Goal: Task Accomplishment & Management: Use online tool/utility

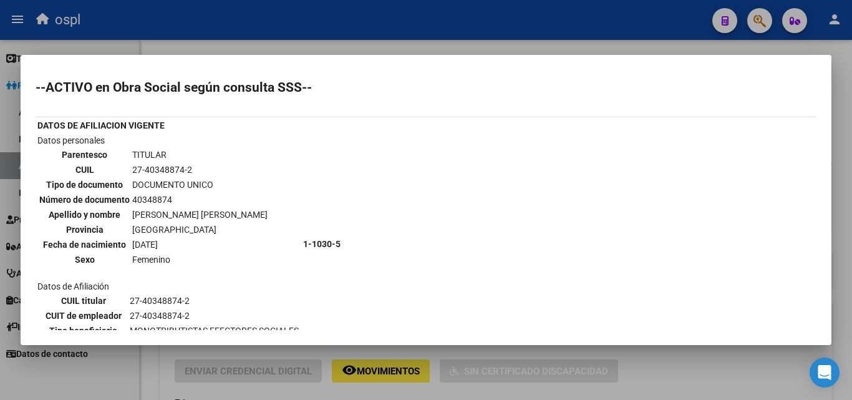
scroll to position [153, 0]
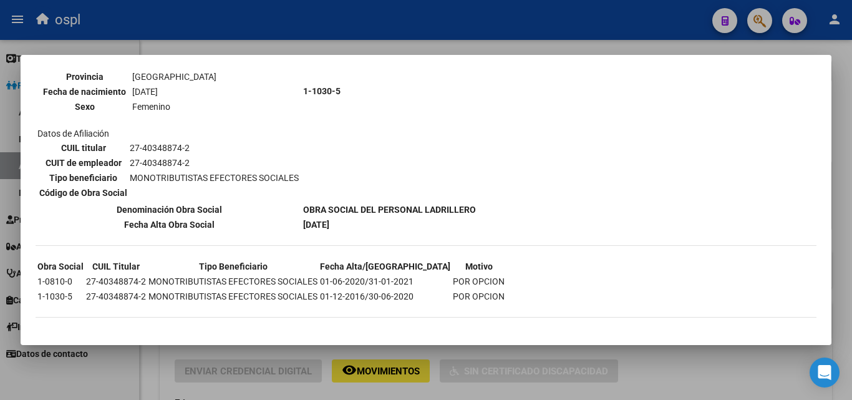
click at [397, 44] on div at bounding box center [426, 200] width 852 height 400
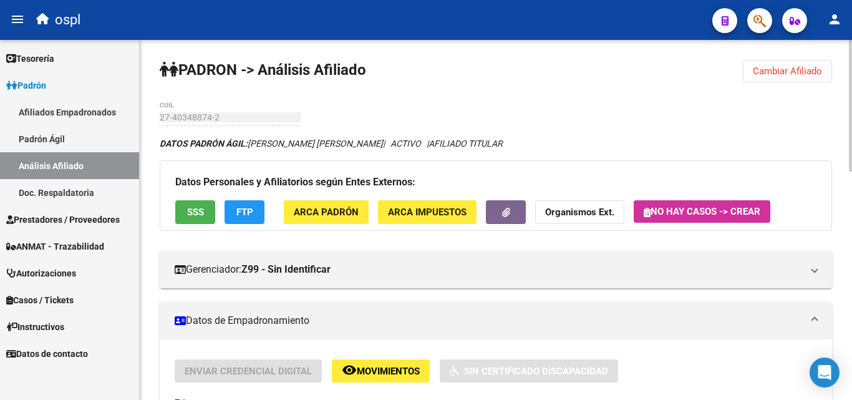
click at [241, 212] on span "FTP" at bounding box center [244, 212] width 17 height 11
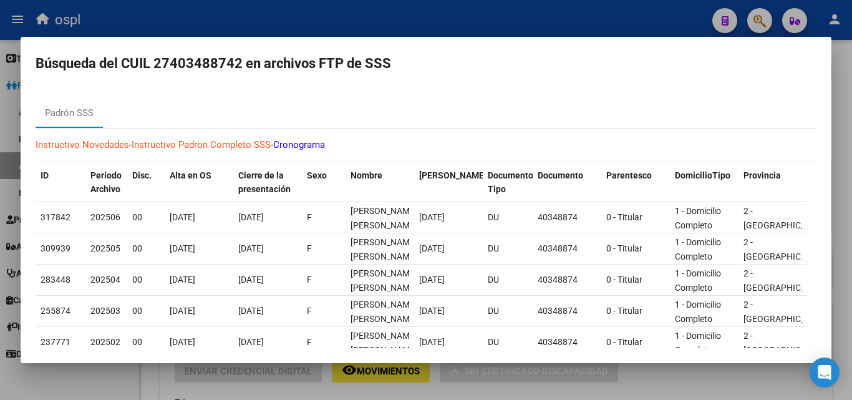
click at [406, 21] on div at bounding box center [426, 200] width 852 height 400
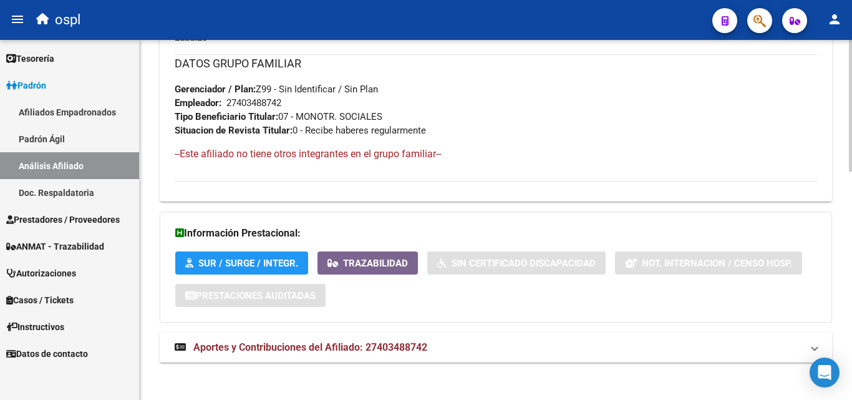
scroll to position [626, 0]
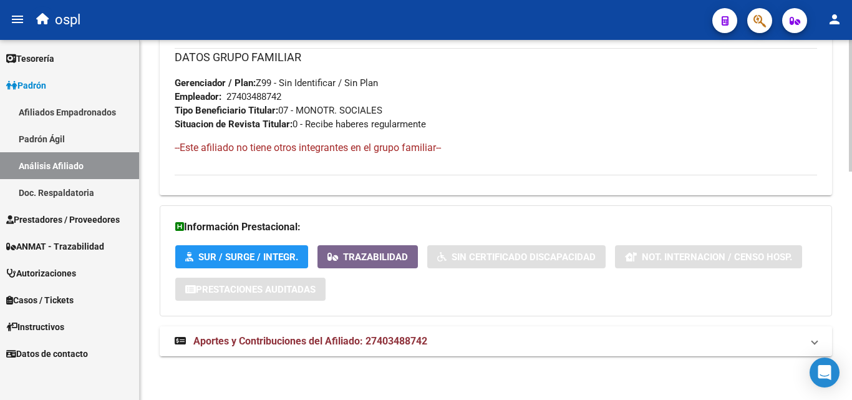
click at [335, 336] on span "Aportes y Contribuciones del Afiliado: 27403488742" at bounding box center [310, 341] width 234 height 12
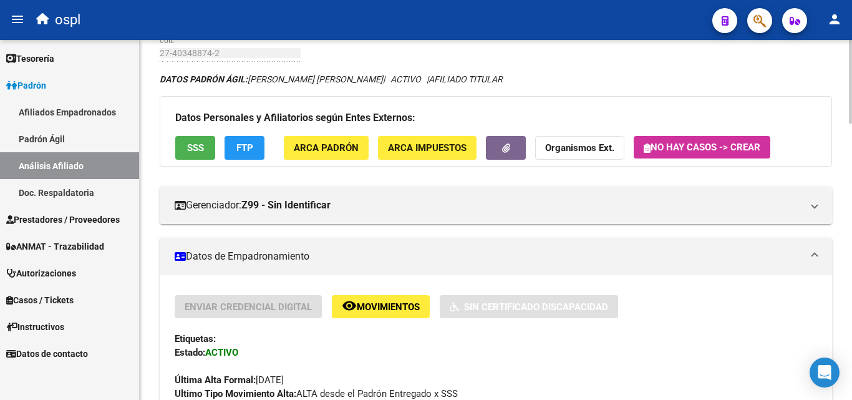
scroll to position [0, 0]
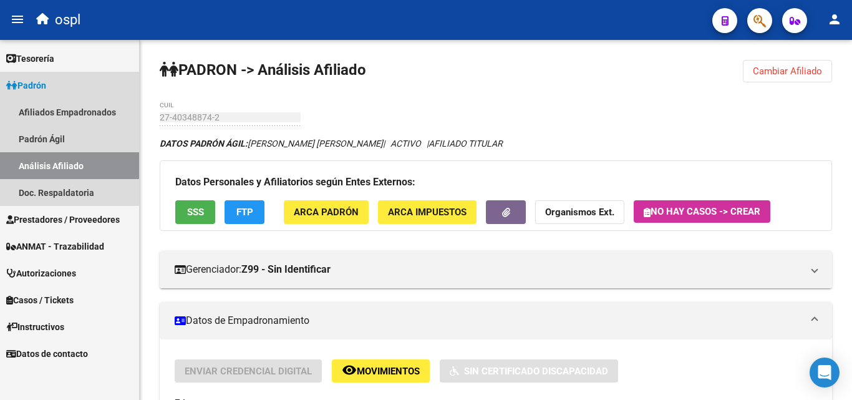
click at [61, 87] on link "Padrón" at bounding box center [69, 85] width 139 height 27
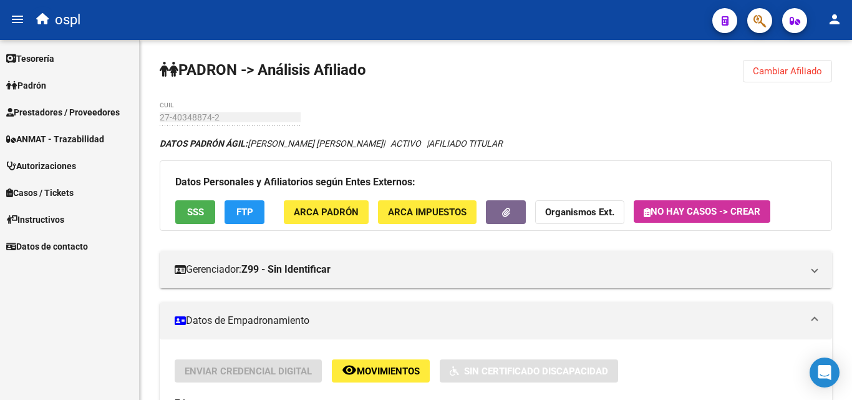
click at [109, 118] on span "Prestadores / Proveedores" at bounding box center [63, 112] width 114 height 14
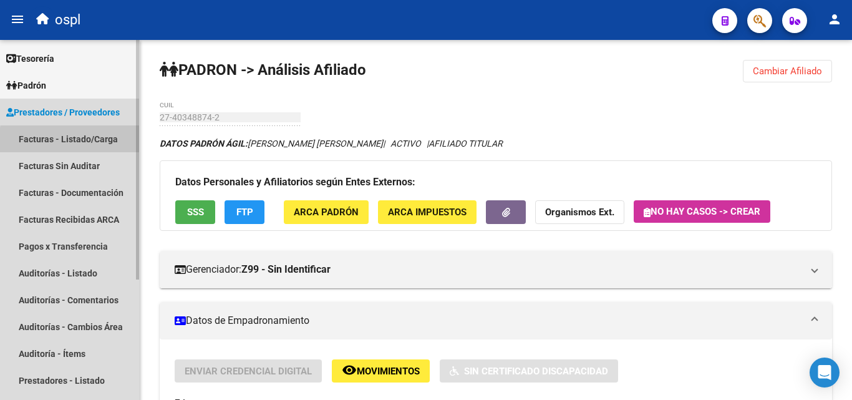
click at [112, 143] on link "Facturas - Listado/Carga" at bounding box center [69, 138] width 139 height 27
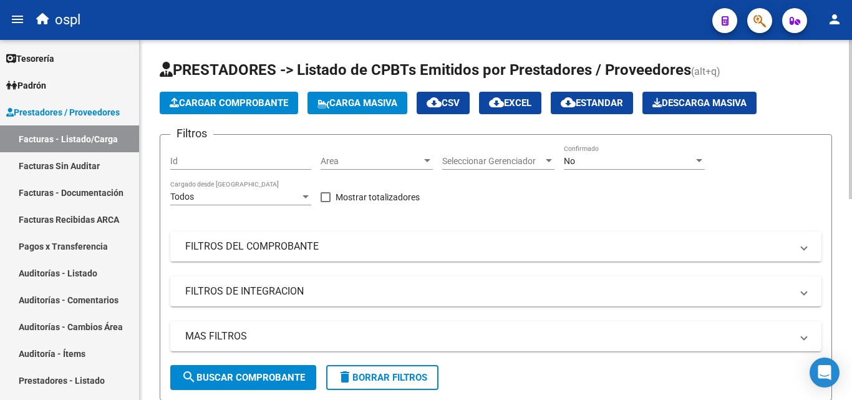
click at [349, 233] on mat-expansion-panel-header "FILTROS DEL COMPROBANTE" at bounding box center [495, 246] width 651 height 30
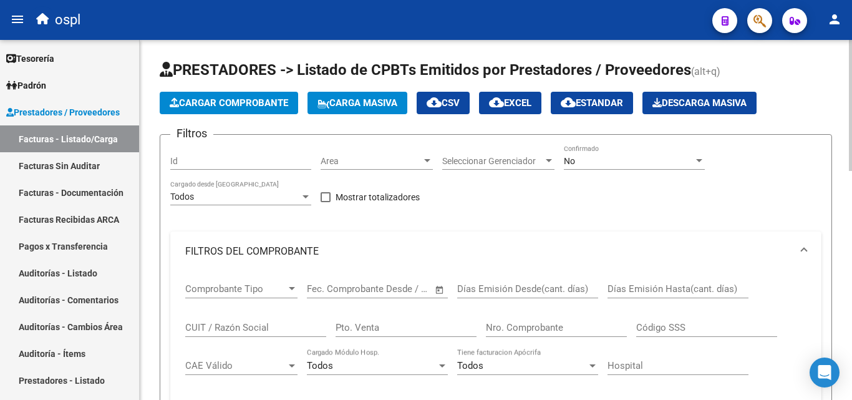
click at [596, 145] on div "No Confirmado" at bounding box center [634, 157] width 141 height 25
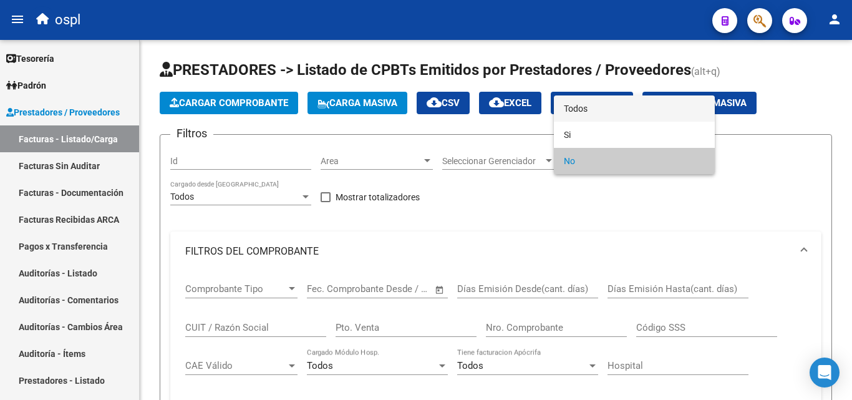
click at [583, 109] on span "Todos" at bounding box center [634, 108] width 141 height 26
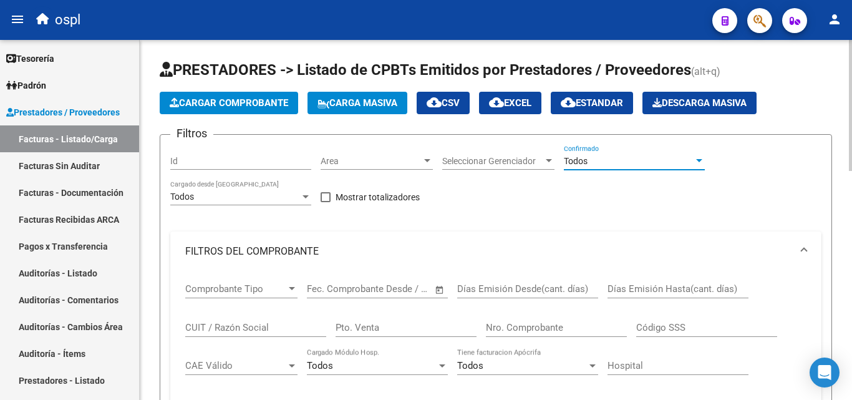
click at [565, 332] on input "Nro. Comprobante" at bounding box center [556, 327] width 141 height 11
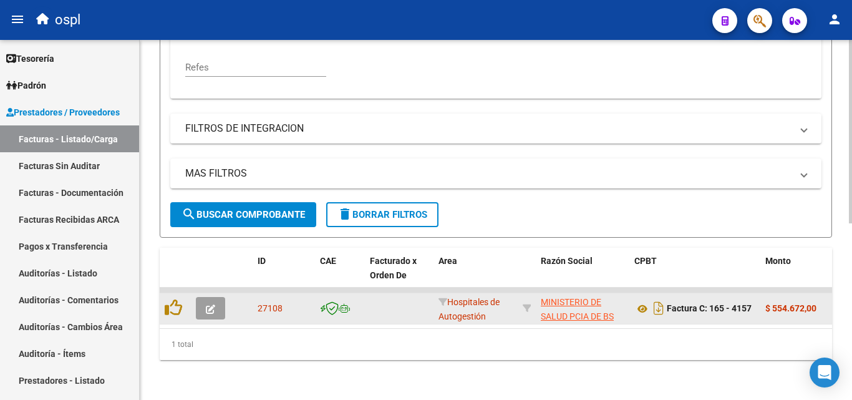
scroll to position [347, 0]
type input "4157"
click at [210, 304] on icon "button" at bounding box center [210, 308] width 9 height 9
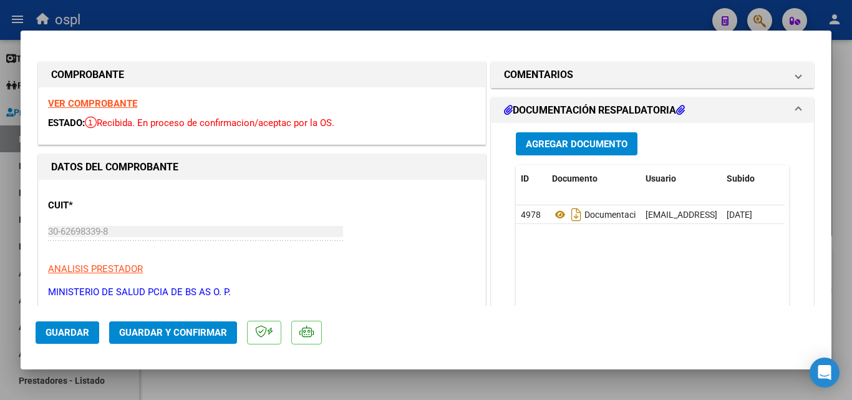
click at [455, 11] on div at bounding box center [426, 200] width 852 height 400
type input "$ 0,00"
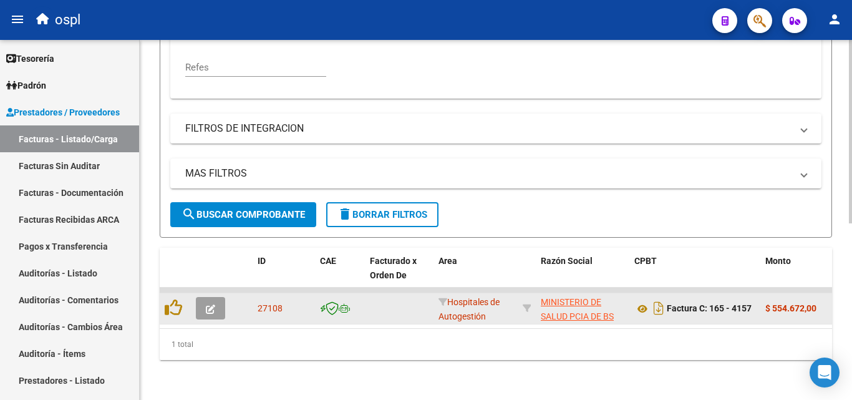
drag, startPoint x: 269, startPoint y: 318, endPoint x: 370, endPoint y: 313, distance: 101.2
click at [370, 313] on datatable-body "27108 Hospitales de Autogestión MINISTERIO DE SALUD PCIA DE BS AS O. P. 3062698…" at bounding box center [496, 308] width 673 height 41
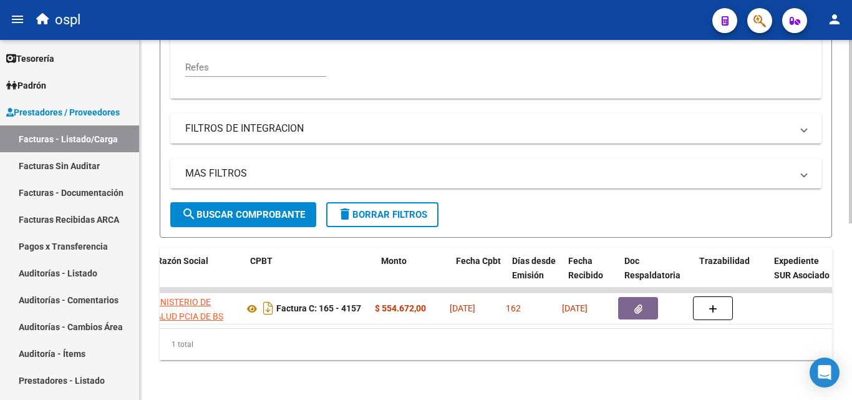
scroll to position [0, 384]
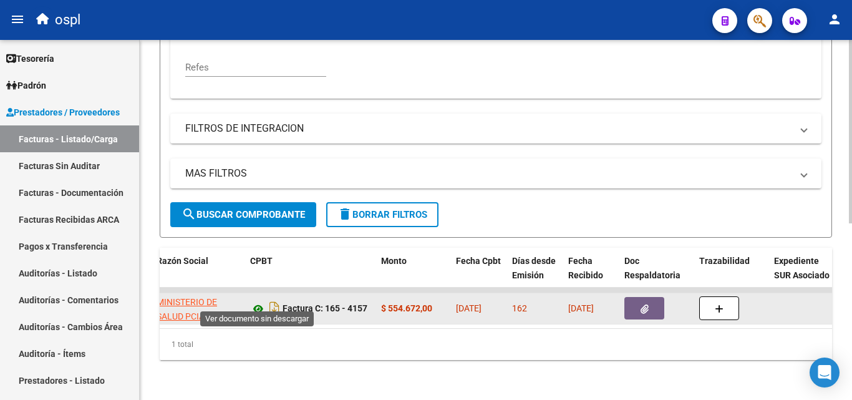
click at [261, 301] on icon at bounding box center [258, 308] width 16 height 15
click at [636, 303] on button "button" at bounding box center [645, 308] width 40 height 22
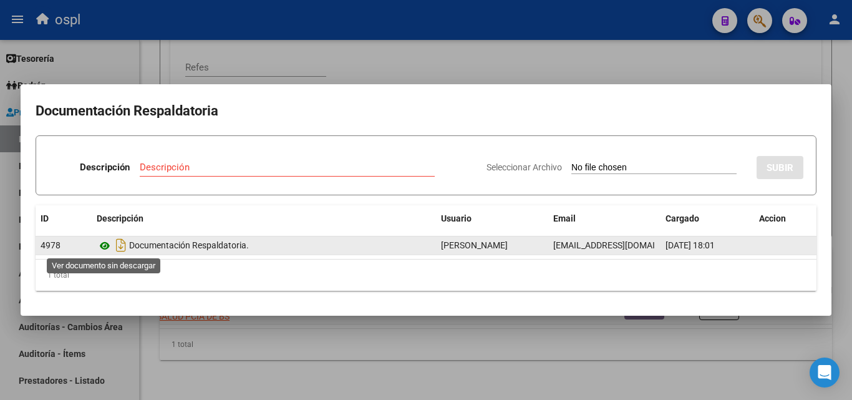
click at [98, 245] on icon at bounding box center [105, 245] width 16 height 15
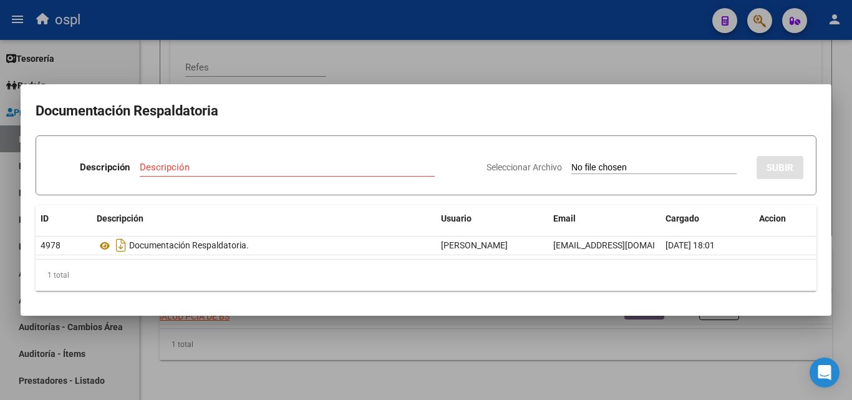
click at [450, 69] on div at bounding box center [426, 200] width 852 height 400
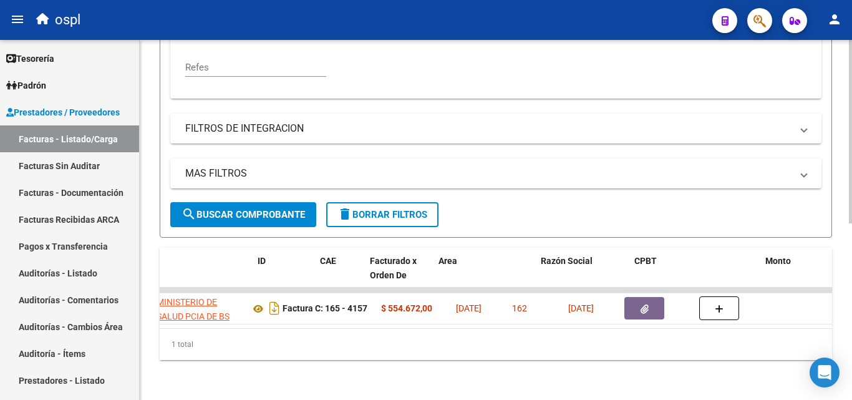
scroll to position [0, 0]
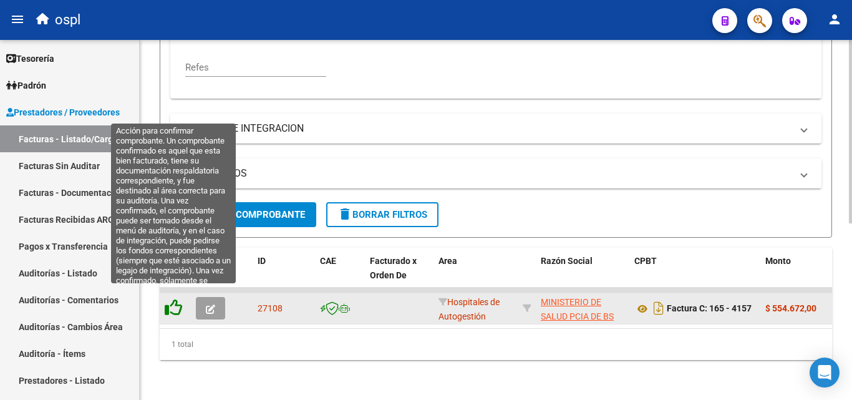
click at [175, 299] on icon at bounding box center [173, 307] width 17 height 17
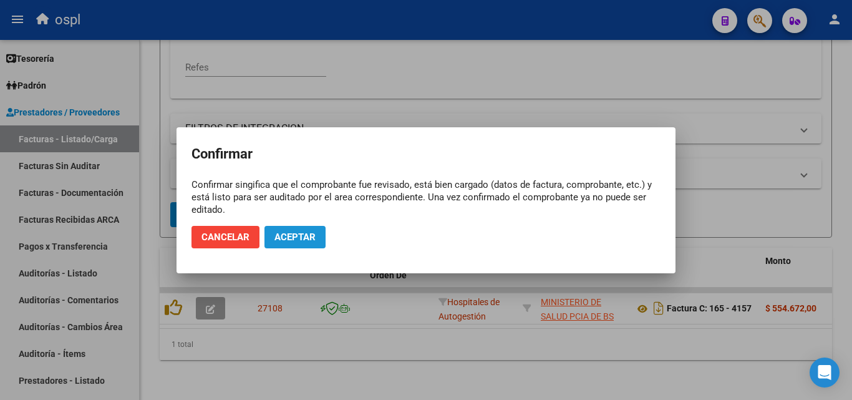
click at [299, 234] on span "Aceptar" at bounding box center [295, 236] width 41 height 11
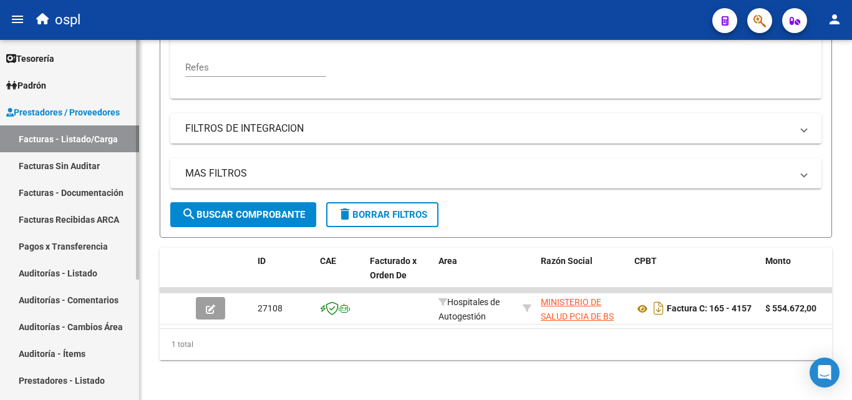
click at [89, 165] on link "Facturas Sin Auditar" at bounding box center [69, 165] width 139 height 27
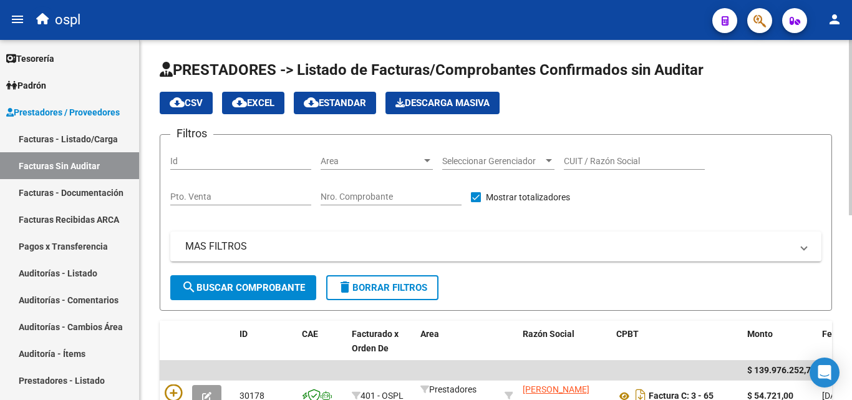
click at [394, 198] on input "Nro. Comprobante" at bounding box center [391, 197] width 141 height 11
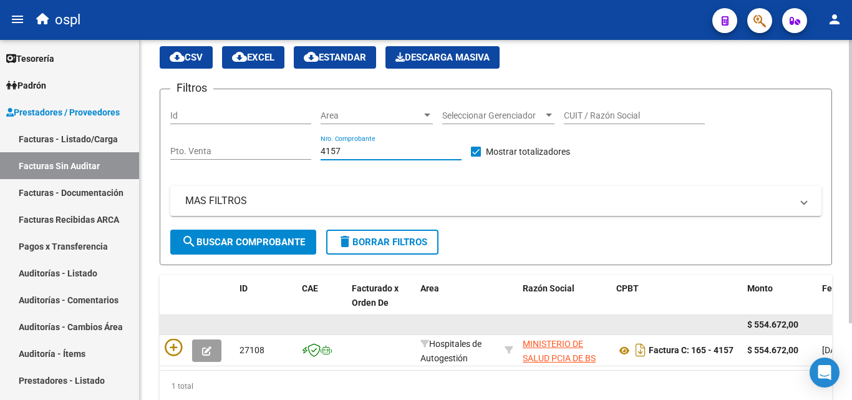
scroll to position [97, 0]
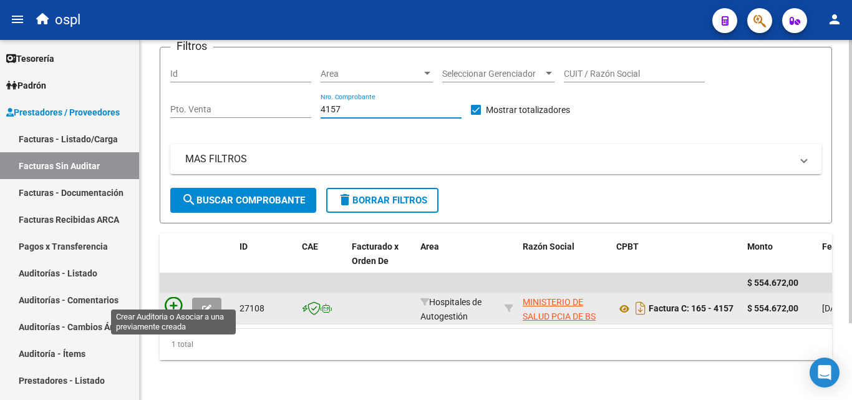
type input "4157"
click at [169, 297] on icon at bounding box center [173, 305] width 17 height 17
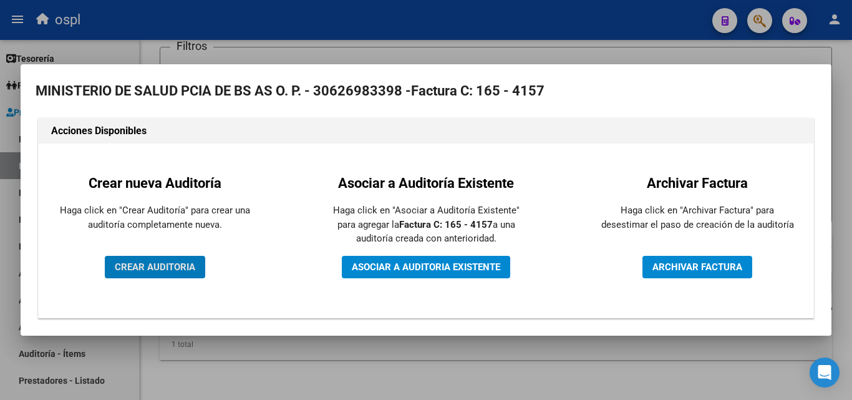
click at [179, 268] on span "CREAR AUDITORIA" at bounding box center [155, 266] width 80 height 11
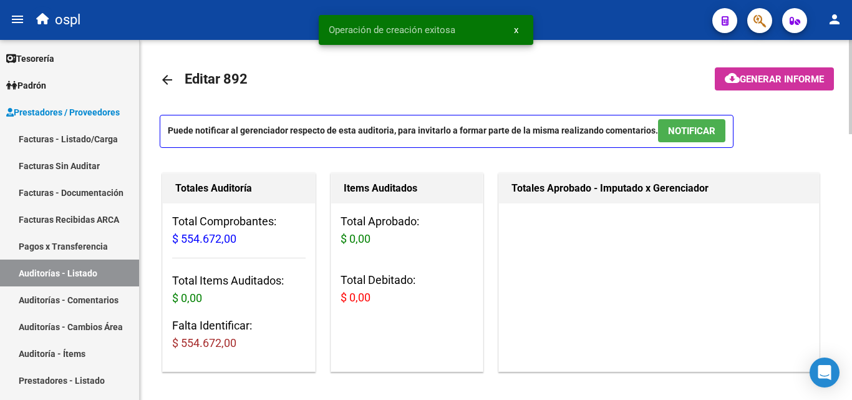
click at [833, 15] on mat-icon "person" at bounding box center [834, 19] width 15 height 15
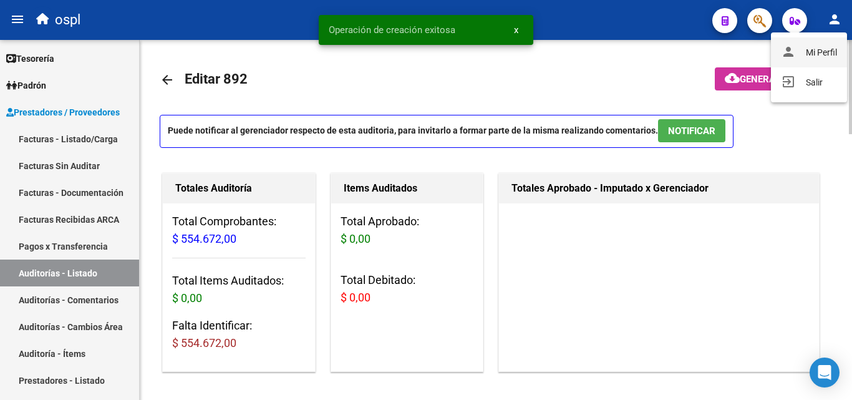
click at [806, 47] on button "person Mi Perfil" at bounding box center [809, 52] width 76 height 30
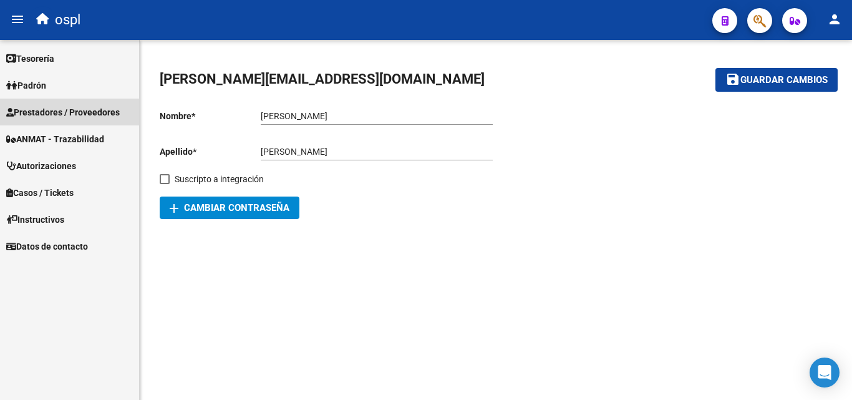
click at [92, 116] on span "Prestadores / Proveedores" at bounding box center [63, 112] width 114 height 14
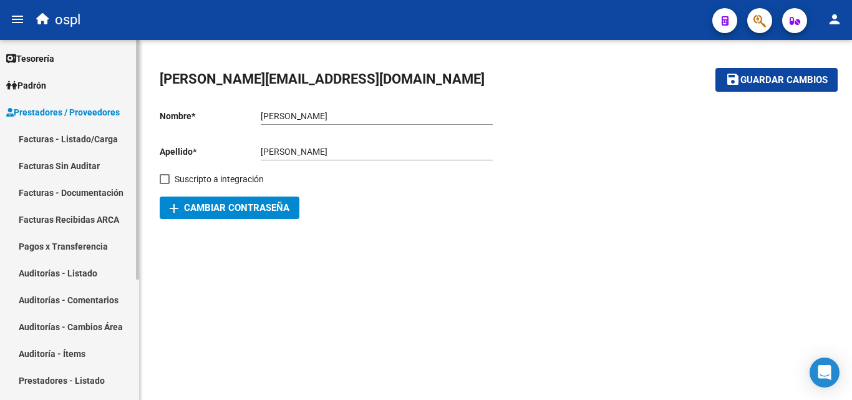
click at [116, 266] on link "Auditorías - Listado" at bounding box center [69, 273] width 139 height 27
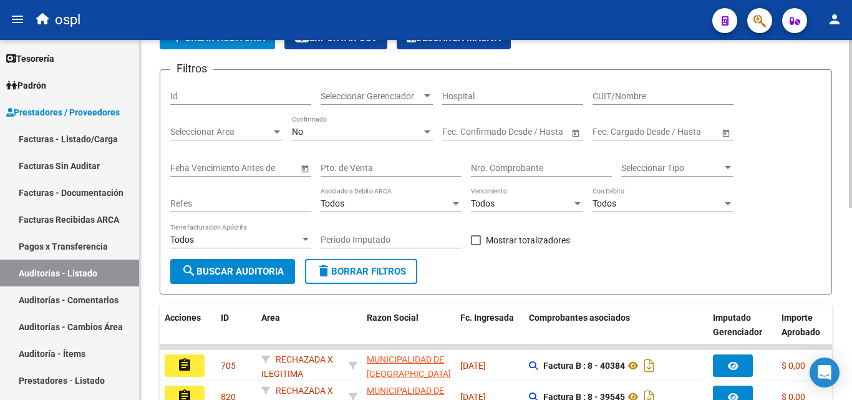
scroll to position [62, 0]
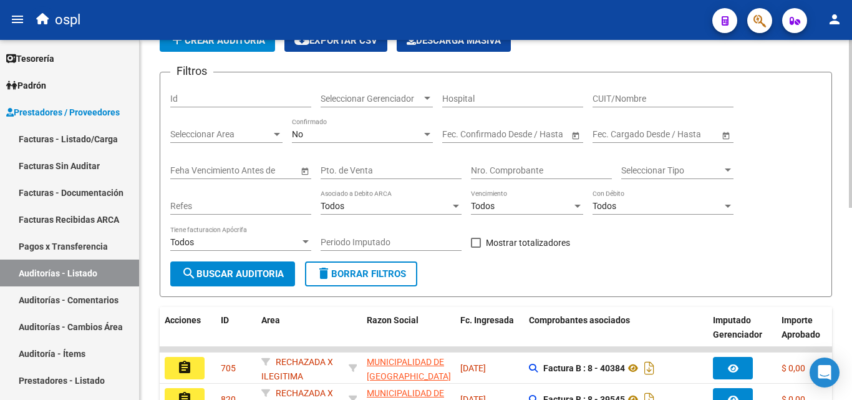
click at [497, 167] on input "Nro. Comprobante" at bounding box center [541, 170] width 141 height 11
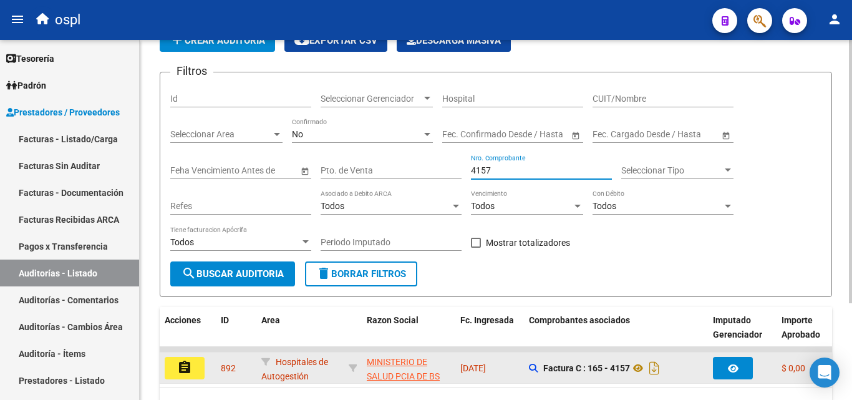
type input "4157"
click at [196, 360] on button "assignment" at bounding box center [185, 368] width 40 height 22
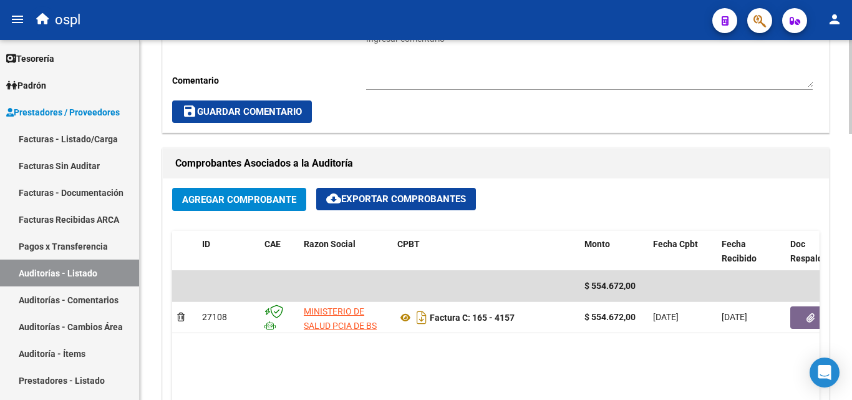
scroll to position [499, 0]
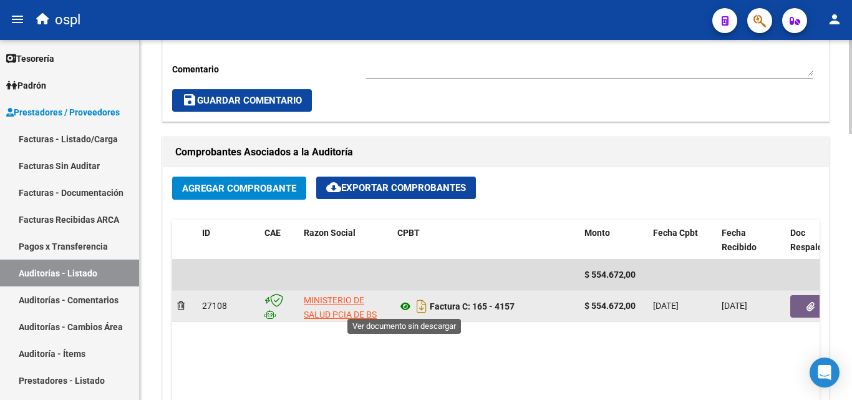
click at [409, 309] on icon at bounding box center [405, 306] width 16 height 15
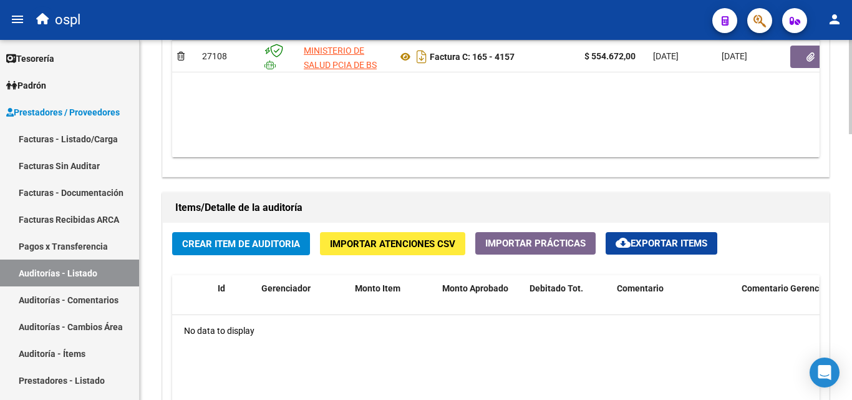
scroll to position [686, 0]
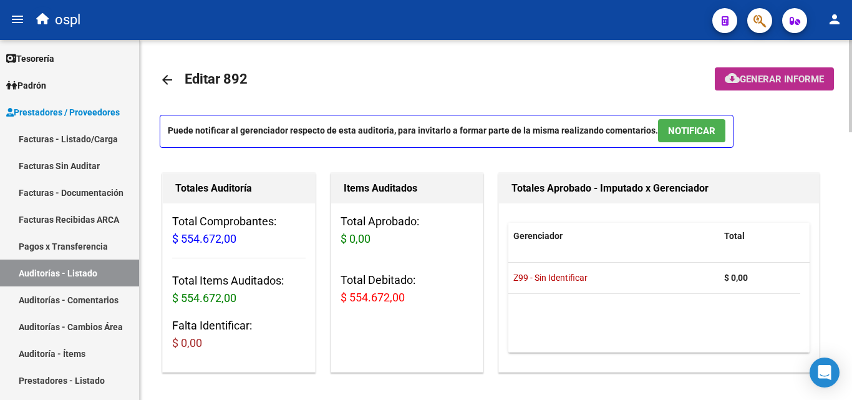
click at [744, 84] on span "Generar informe" at bounding box center [782, 79] width 84 height 11
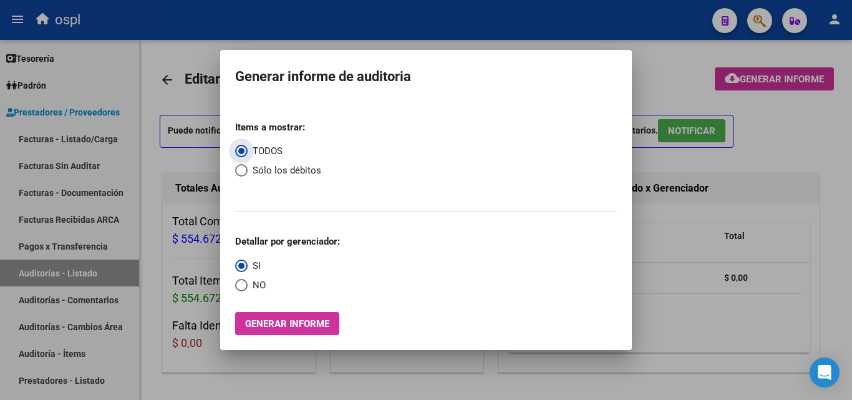
click at [243, 283] on span "Select an option" at bounding box center [241, 285] width 12 height 12
click at [243, 283] on input "NO" at bounding box center [241, 285] width 12 height 12
radio input "true"
click at [286, 319] on span "Generar informe" at bounding box center [287, 323] width 84 height 11
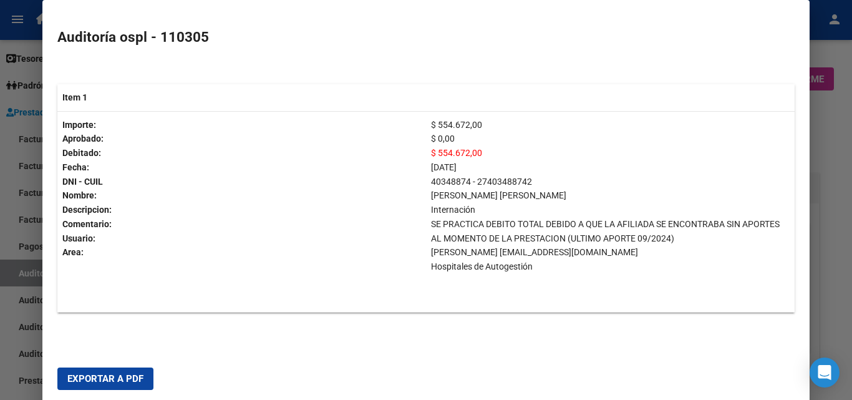
scroll to position [235, 0]
click at [822, 163] on div at bounding box center [426, 200] width 852 height 400
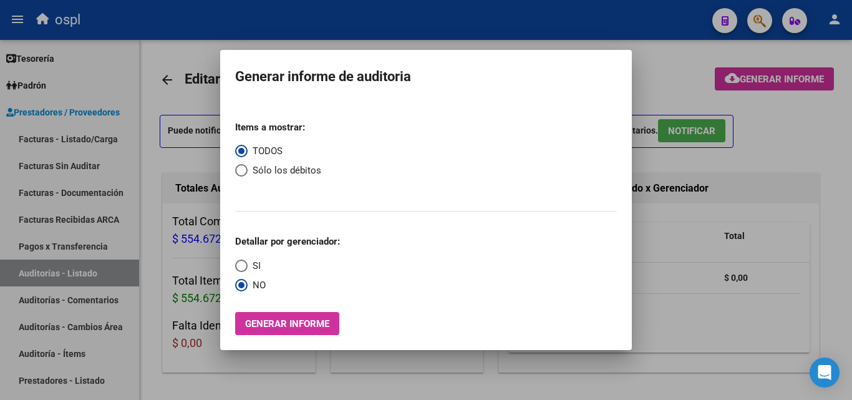
click at [290, 324] on span "Generar informe" at bounding box center [287, 323] width 84 height 11
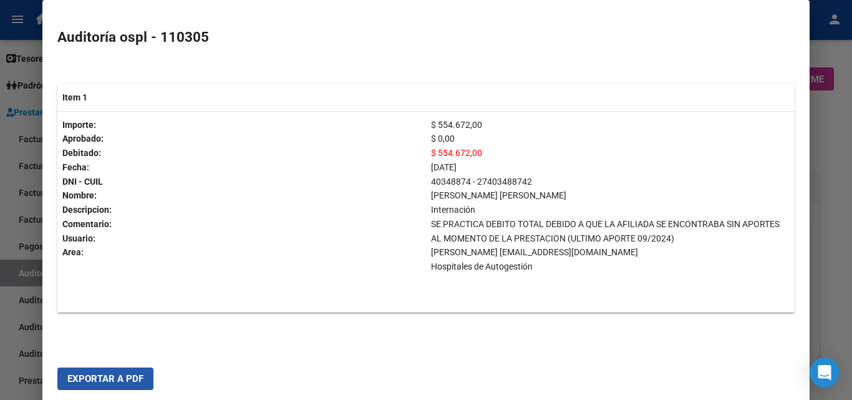
click at [134, 373] on span "Exportar a PDF" at bounding box center [105, 378] width 76 height 11
click at [819, 144] on div at bounding box center [426, 200] width 852 height 400
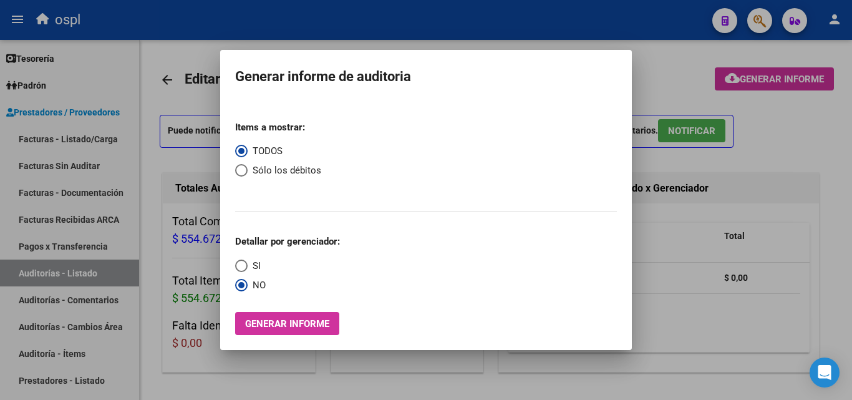
click at [774, 152] on div at bounding box center [426, 200] width 852 height 400
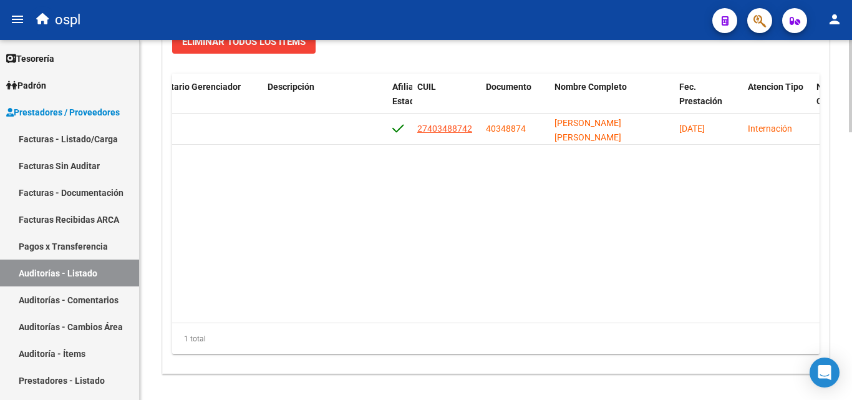
scroll to position [0, 540]
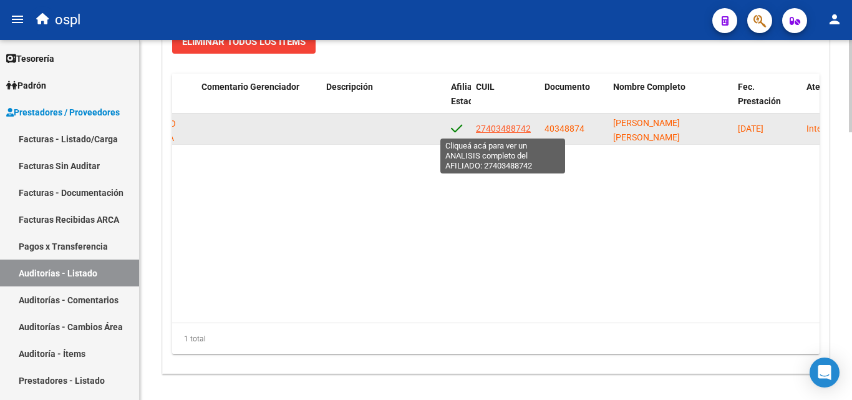
click at [510, 129] on span "27403488742" at bounding box center [503, 129] width 55 height 10
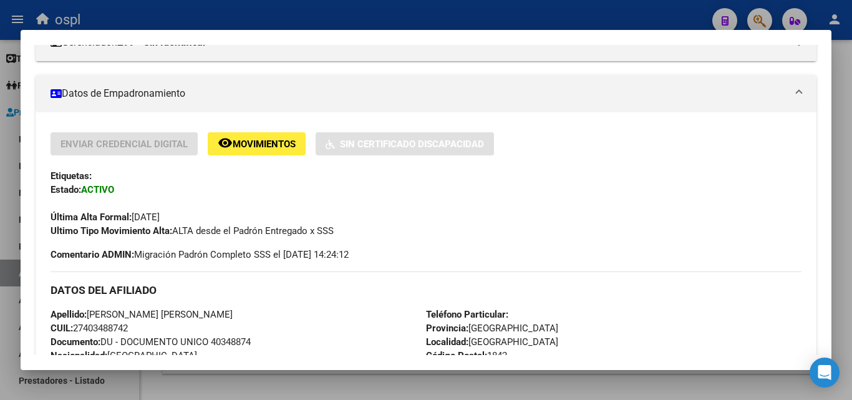
scroll to position [125, 0]
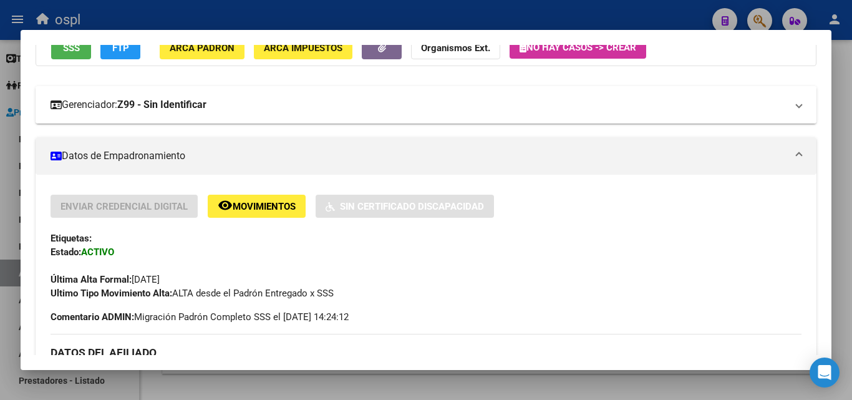
click at [271, 101] on mat-panel-title "Gerenciador: Z99 - Sin Identificar" at bounding box center [419, 104] width 736 height 15
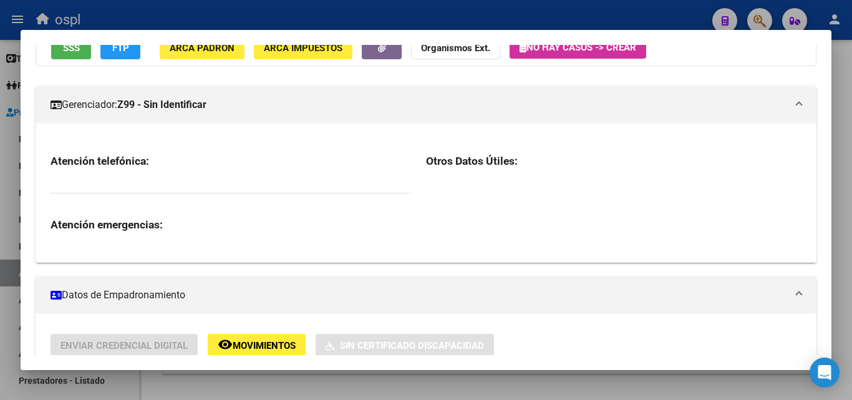
click at [271, 101] on mat-panel-title "Gerenciador: Z99 - Sin Identificar" at bounding box center [419, 104] width 736 height 15
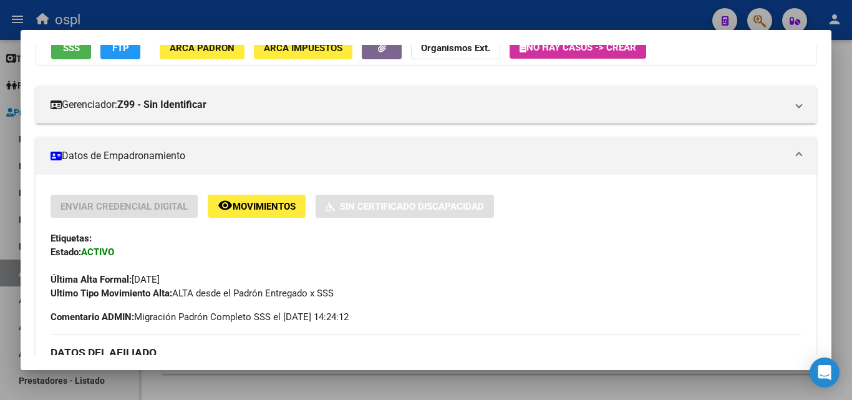
click at [275, 150] on mat-panel-title "Datos de Empadronamiento" at bounding box center [419, 155] width 736 height 15
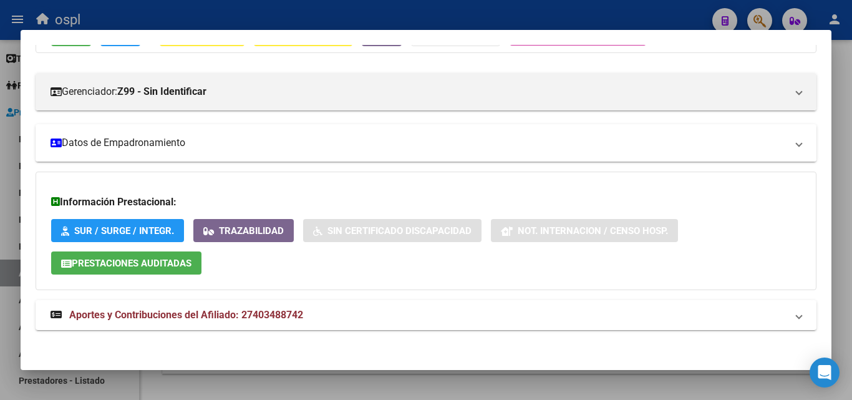
scroll to position [141, 0]
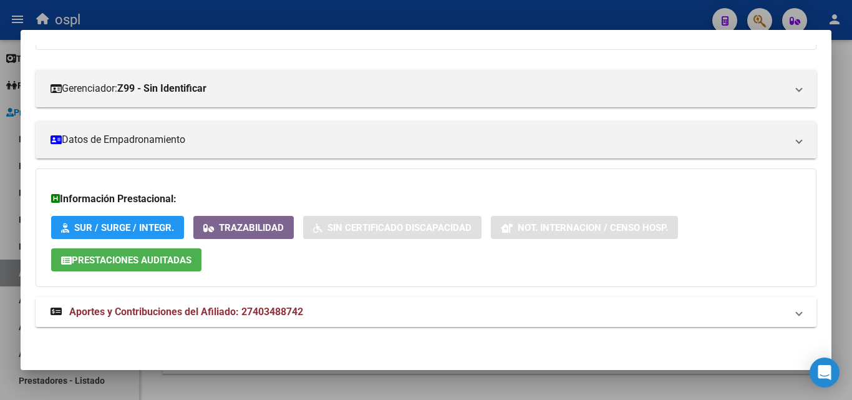
click at [350, 315] on mat-panel-title "Aportes y Contribuciones del Afiliado: 27403488742" at bounding box center [419, 311] width 736 height 15
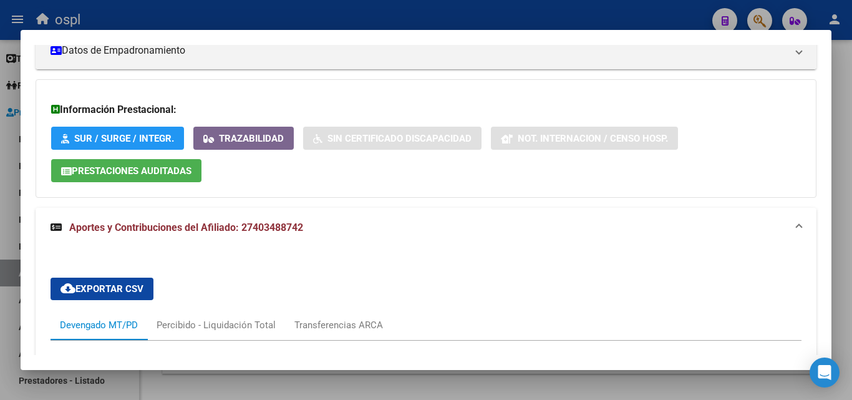
scroll to position [202, 0]
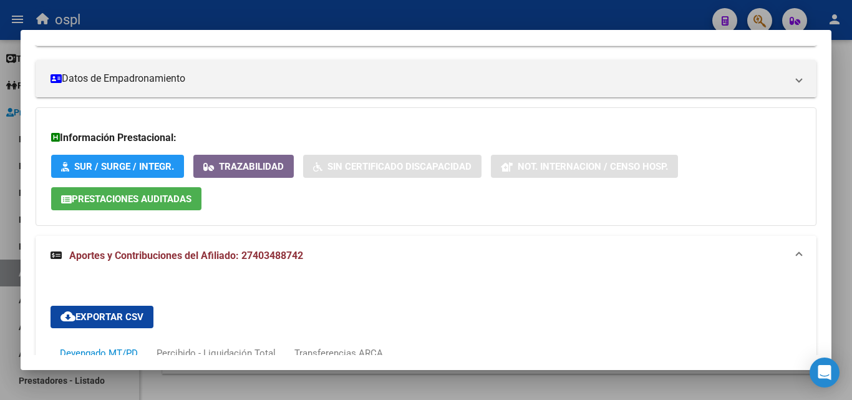
click at [321, 249] on mat-panel-title "Aportes y Contribuciones del Afiliado: 27403488742" at bounding box center [419, 255] width 736 height 15
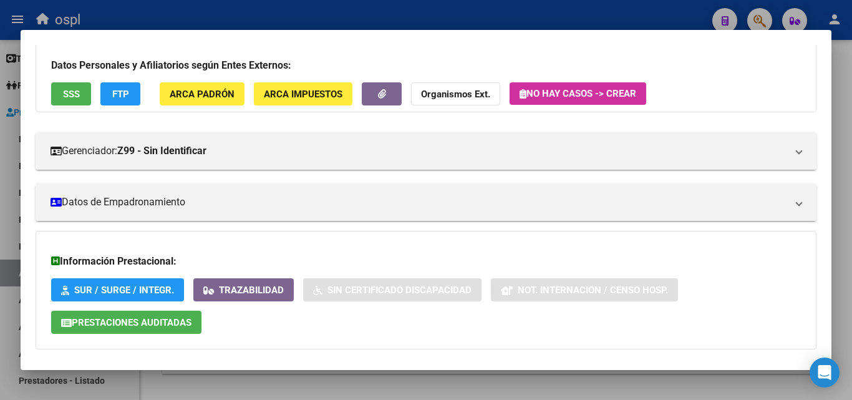
scroll to position [141, 0]
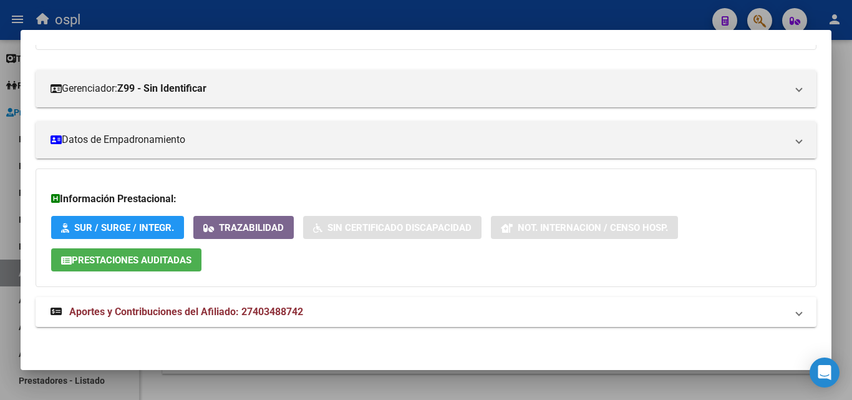
click at [182, 256] on span "Prestaciones Auditadas" at bounding box center [132, 260] width 120 height 11
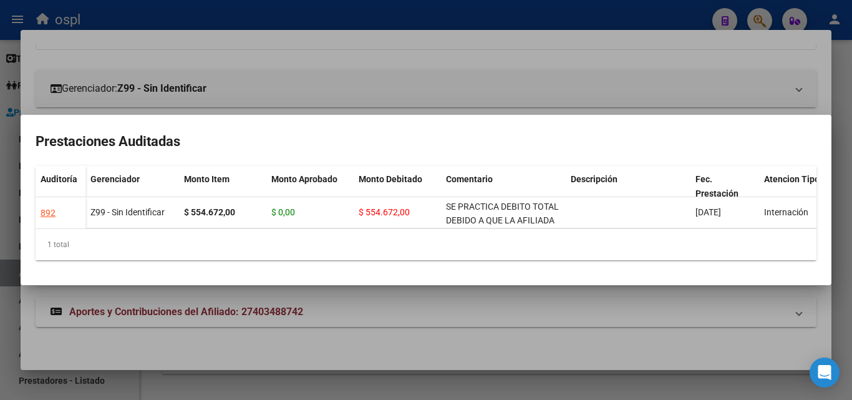
click at [341, 57] on div at bounding box center [426, 200] width 852 height 400
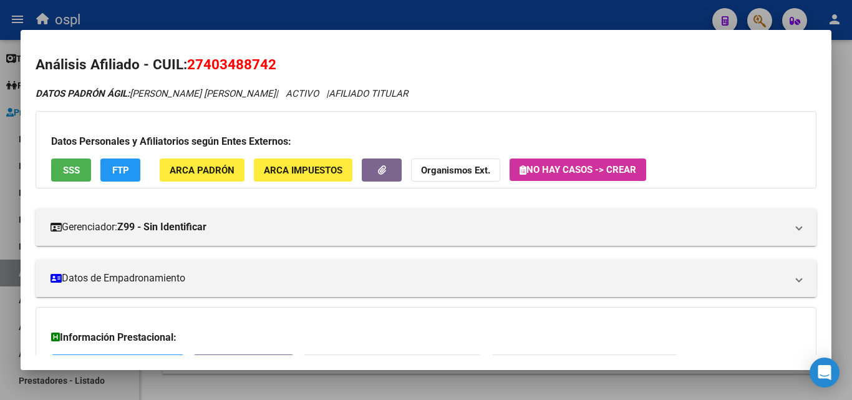
scroll to position [0, 0]
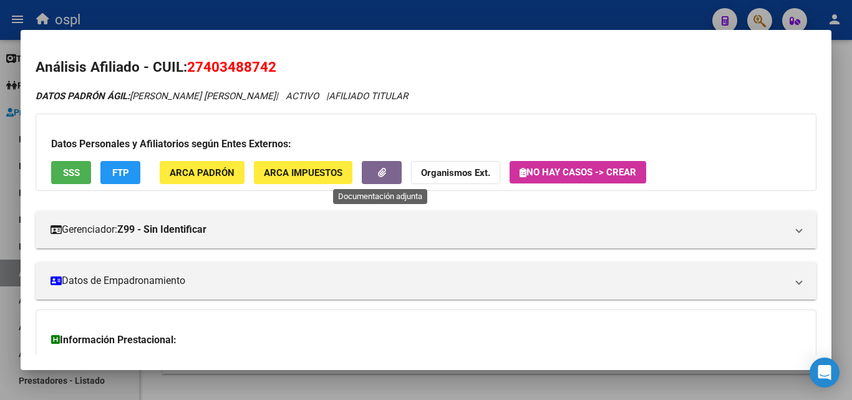
click at [394, 172] on button "button" at bounding box center [382, 172] width 40 height 23
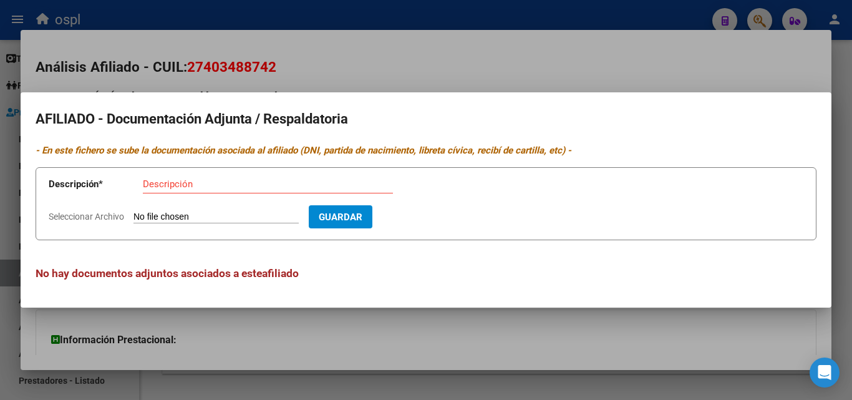
click at [395, 55] on div at bounding box center [426, 200] width 852 height 400
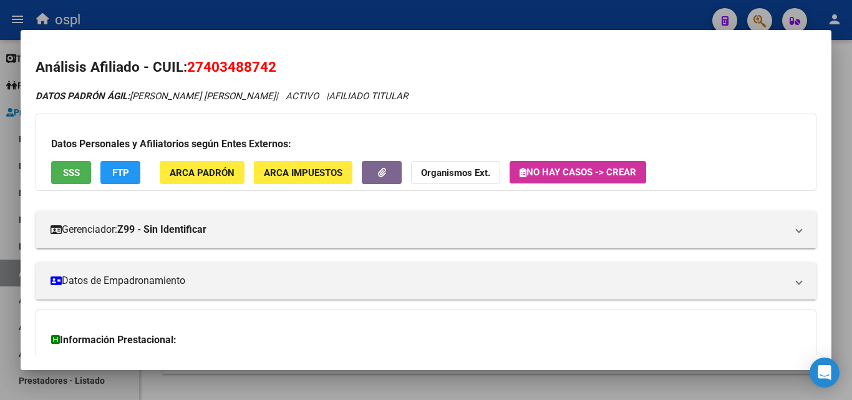
click at [68, 172] on span "SSS" at bounding box center [71, 172] width 17 height 11
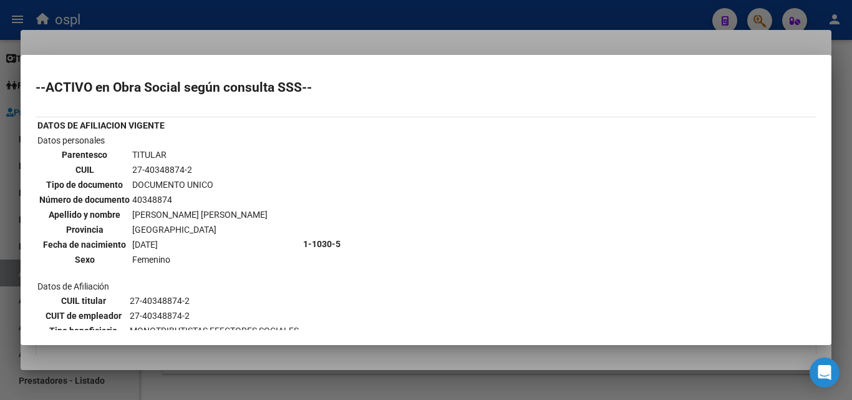
scroll to position [62, 0]
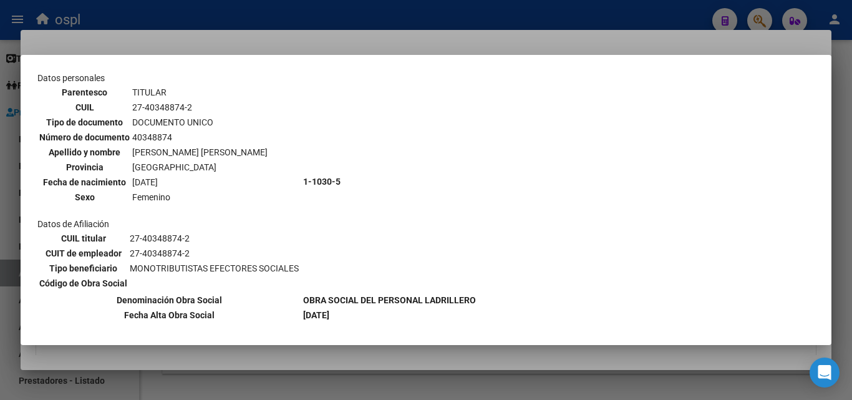
drag, startPoint x: 143, startPoint y: 107, endPoint x: 182, endPoint y: 102, distance: 39.1
click at [182, 102] on td "27-40348874-2" at bounding box center [200, 107] width 137 height 14
click at [202, 152] on td "[PERSON_NAME] [PERSON_NAME]" at bounding box center [200, 152] width 137 height 14
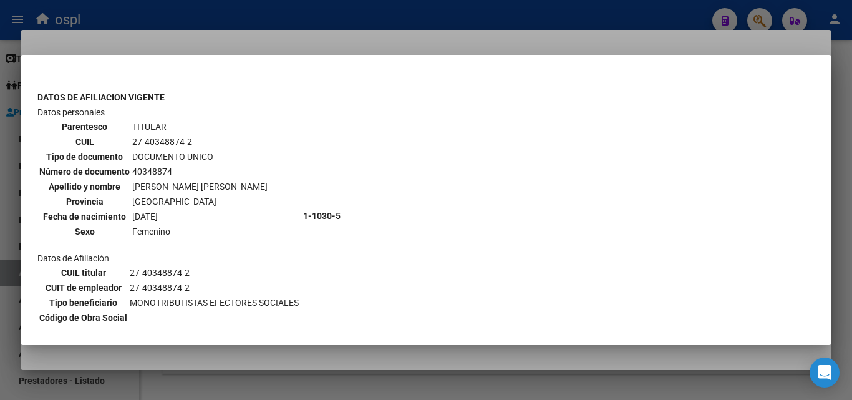
scroll to position [0, 0]
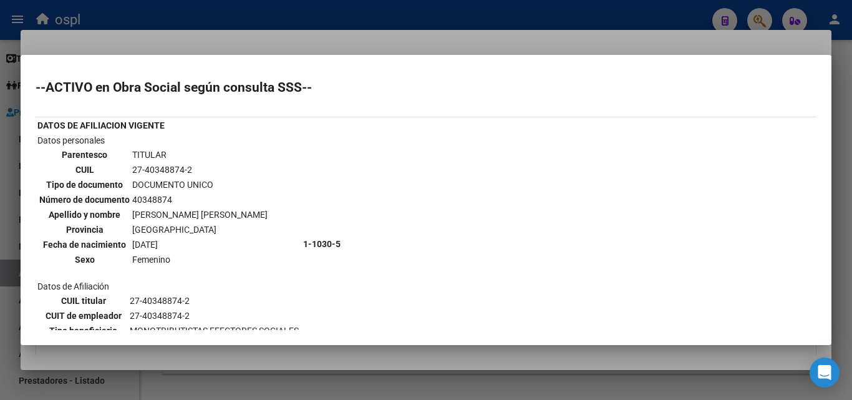
drag, startPoint x: 132, startPoint y: 168, endPoint x: 192, endPoint y: 172, distance: 60.6
click at [192, 172] on td "27-40348874-2" at bounding box center [200, 170] width 137 height 14
copy td "27-40348874-2"
